Goal: Task Accomplishment & Management: Use online tool/utility

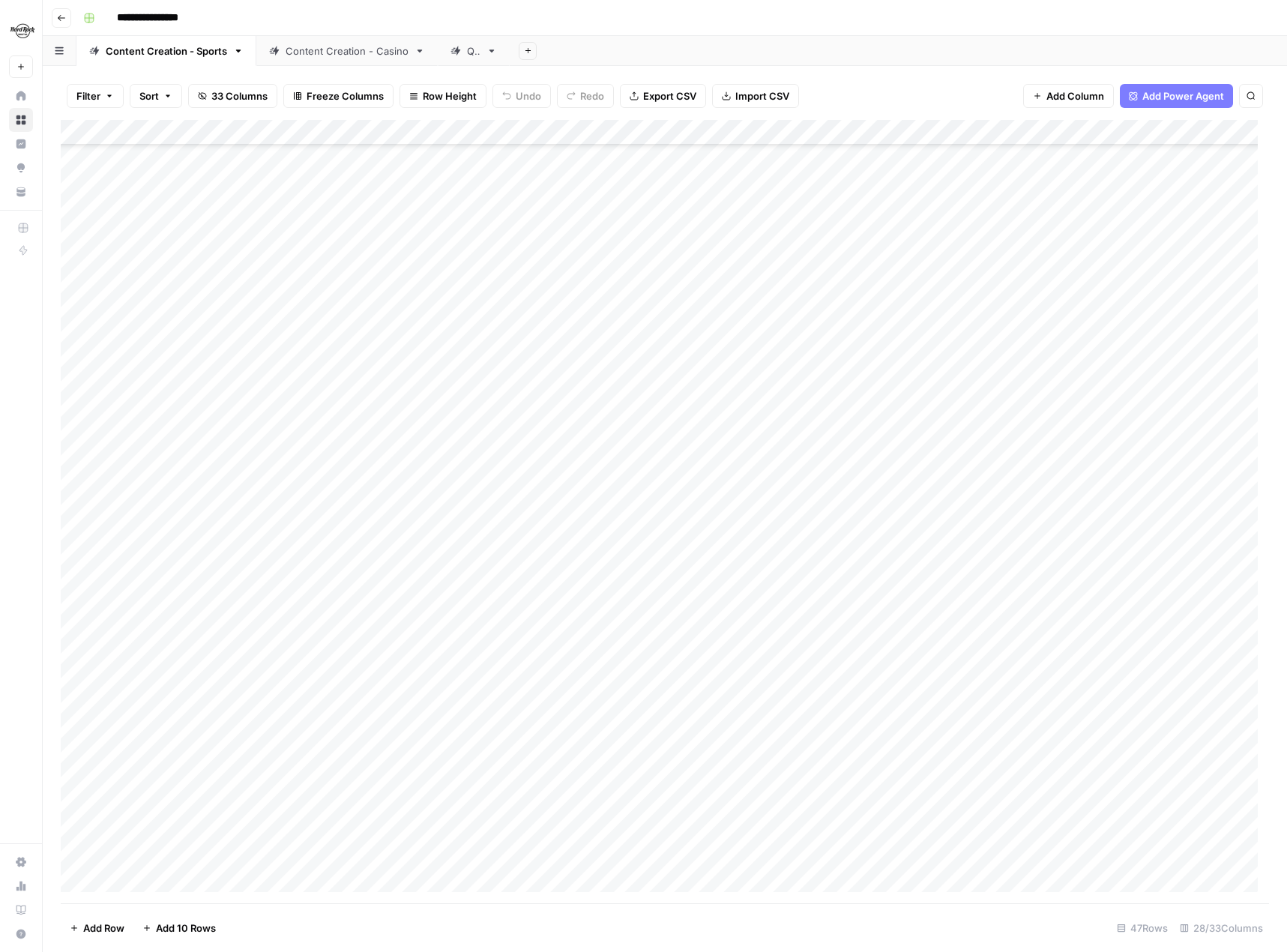
scroll to position [475, 0]
click at [374, 49] on div "Content Creation - Casino" at bounding box center [347, 51] width 123 height 15
click at [228, 520] on div "Add Column" at bounding box center [664, 511] width 1208 height 783
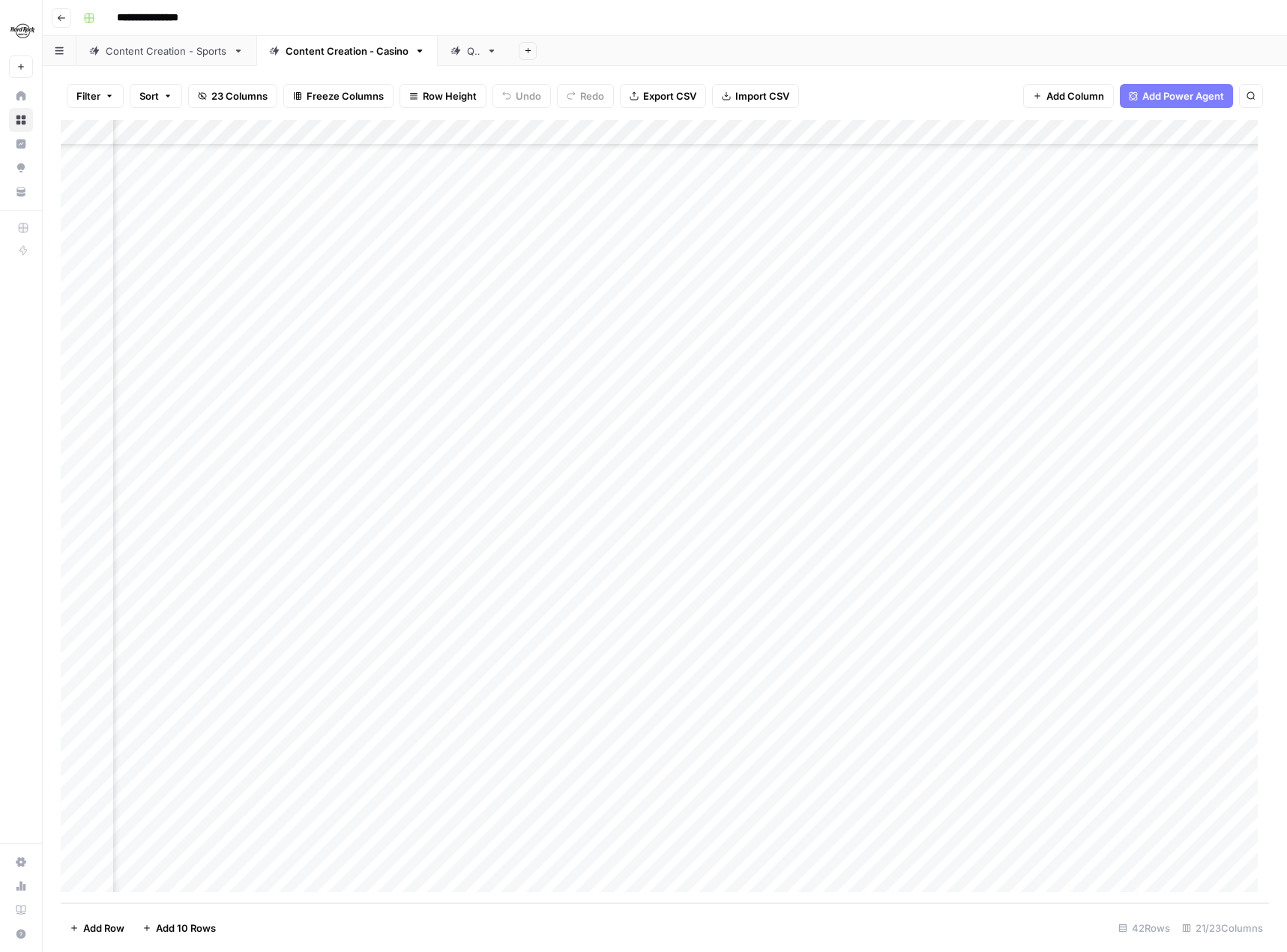
click at [611, 520] on div "Add Column" at bounding box center [664, 511] width 1208 height 783
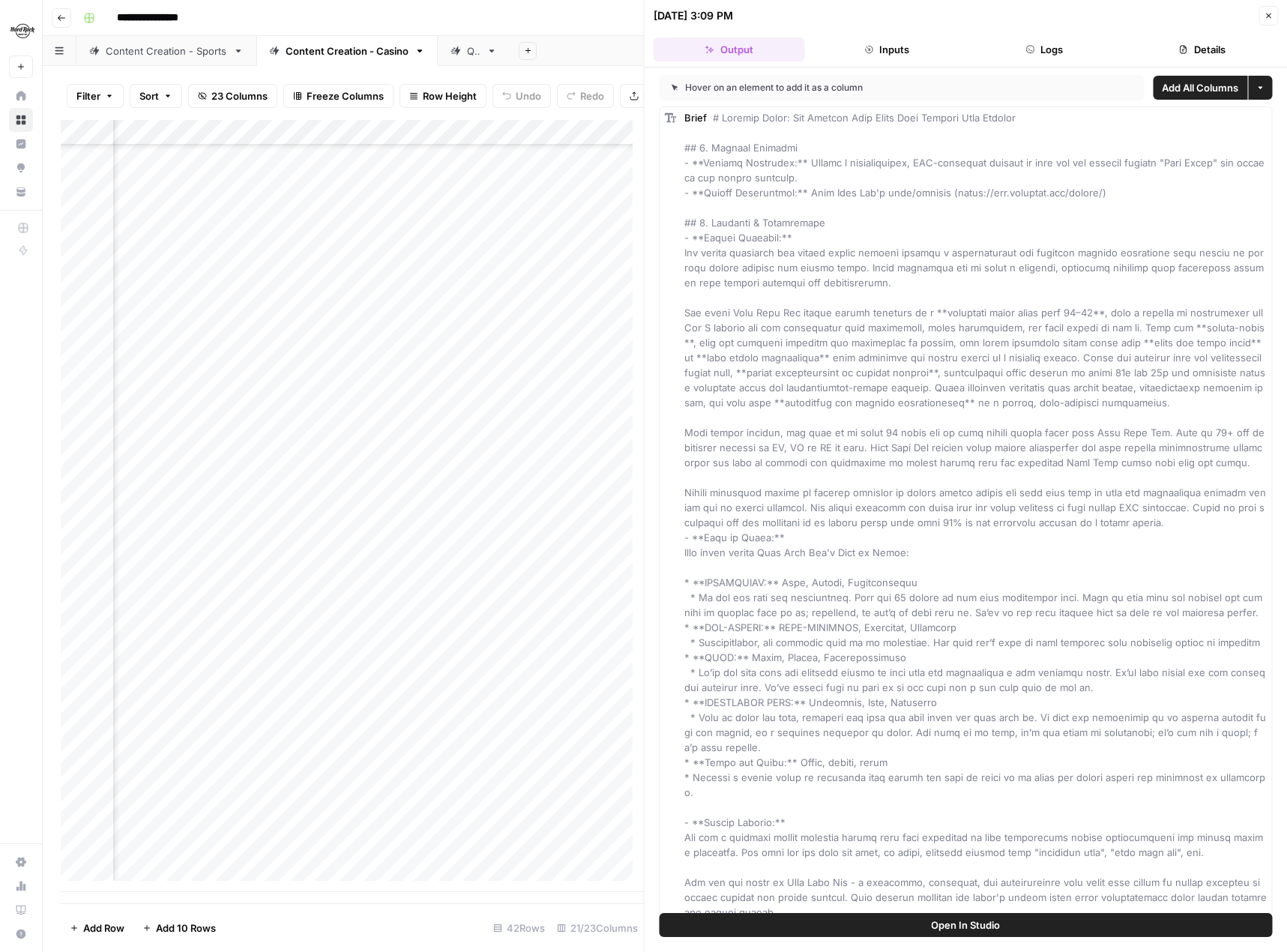
click at [1270, 12] on icon "button" at bounding box center [1268, 15] width 9 height 9
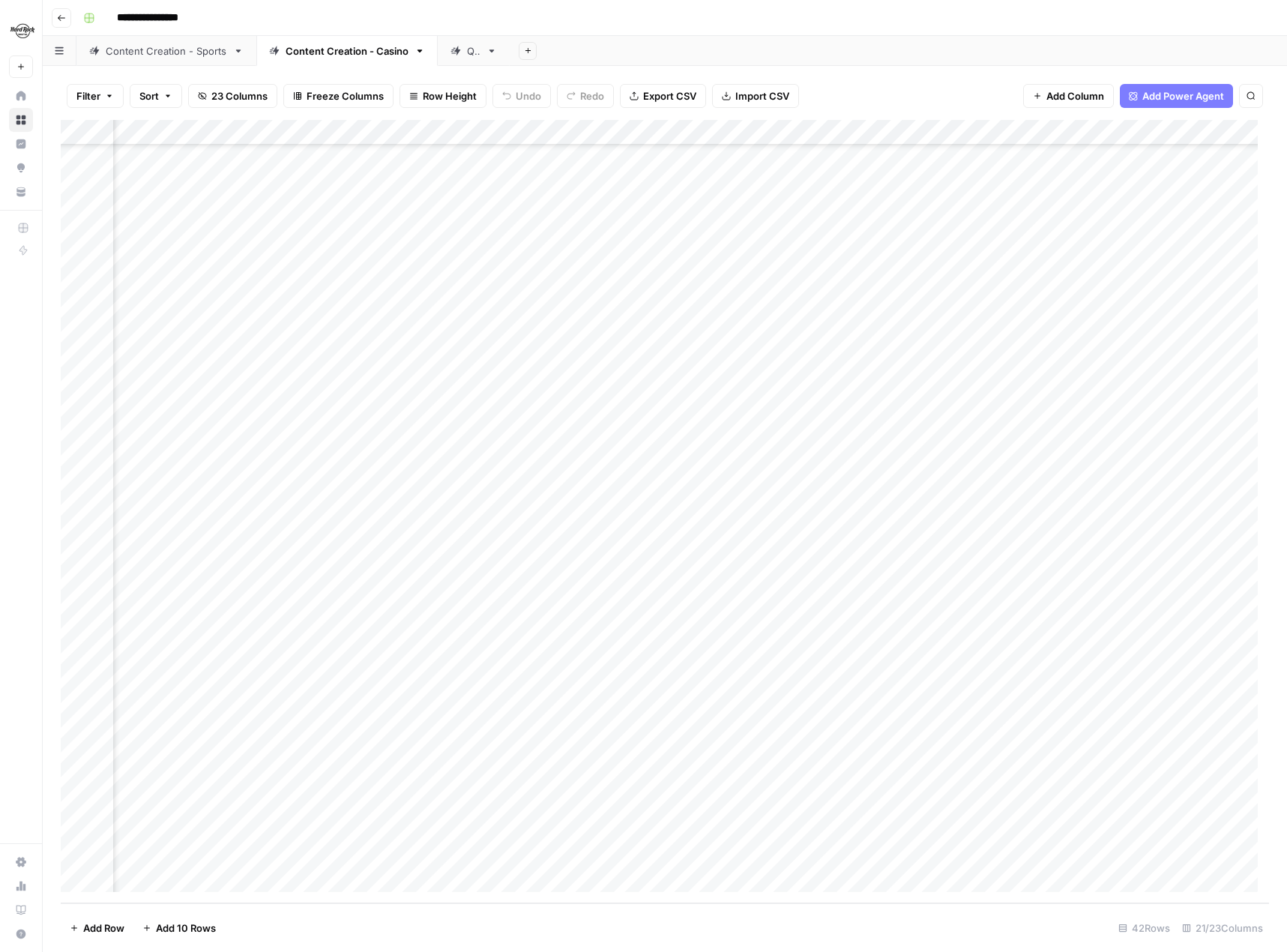
scroll to position [348, 1712]
click at [989, 518] on div "Add Column" at bounding box center [664, 511] width 1208 height 783
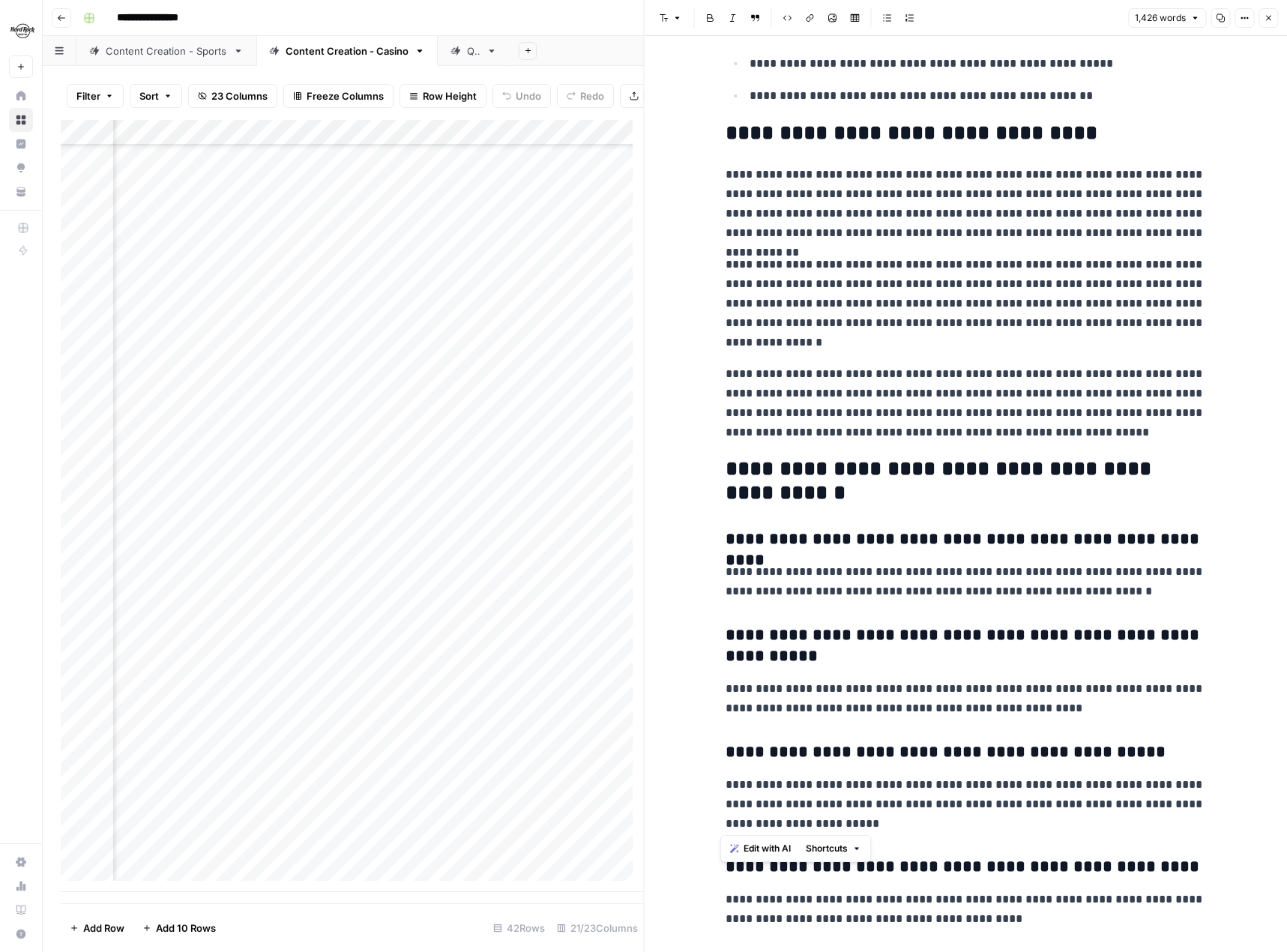
scroll to position [2714, 0]
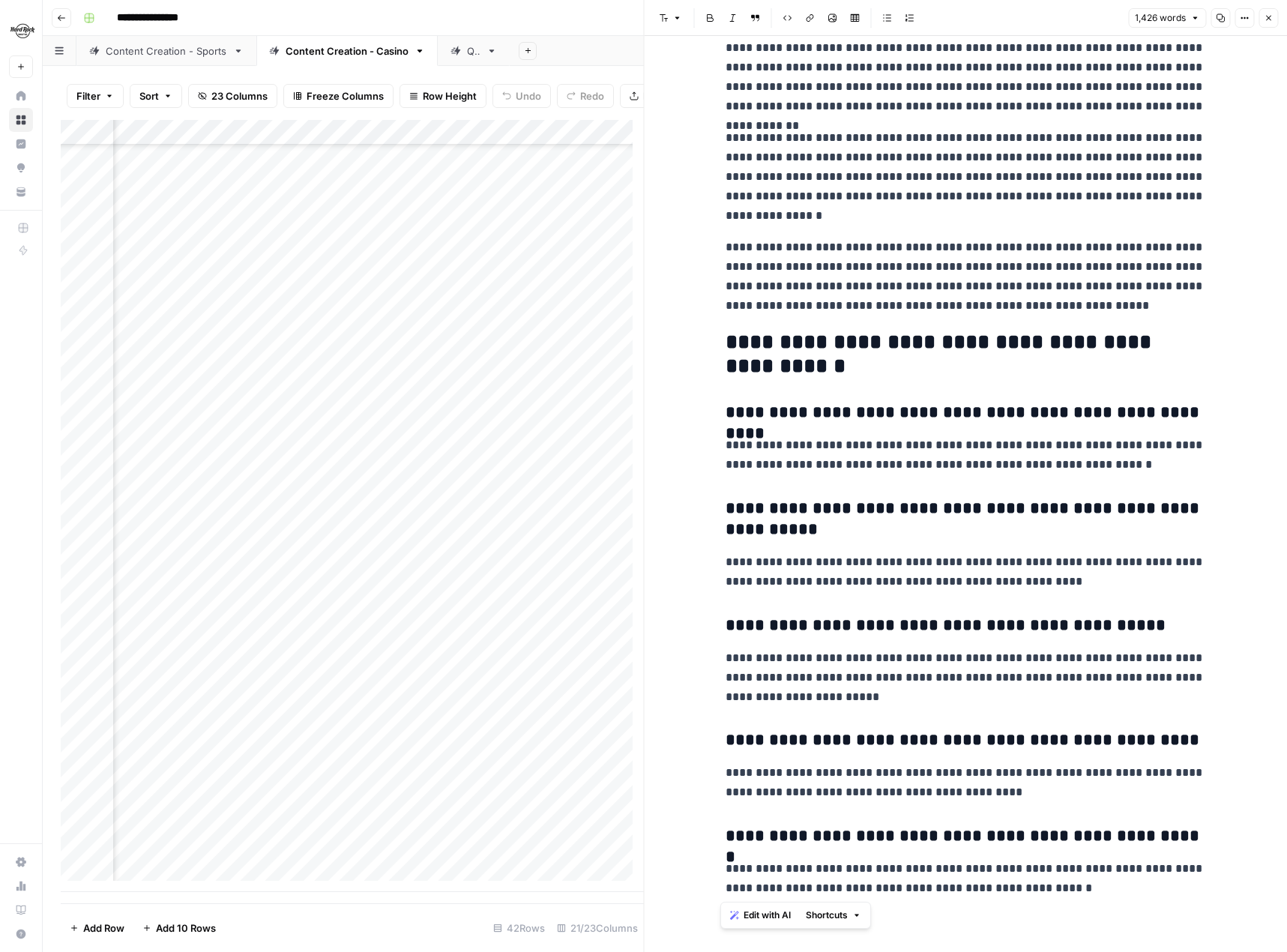
drag, startPoint x: 722, startPoint y: 77, endPoint x: 1167, endPoint y: 951, distance: 980.8
copy div "**********"
